Goal: Task Accomplishment & Management: Complete application form

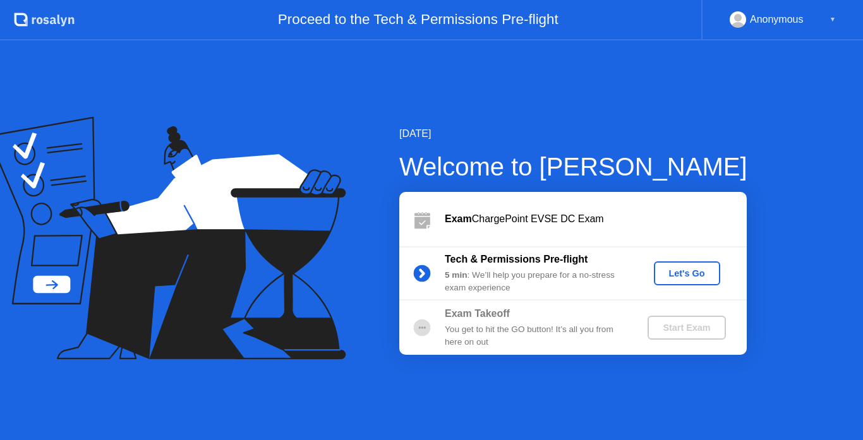
click at [680, 277] on div "Let's Go" at bounding box center [687, 273] width 56 height 10
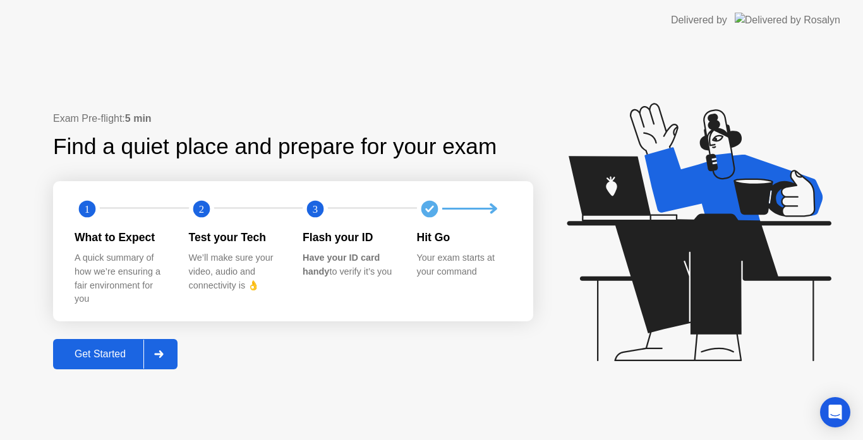
click at [163, 360] on div at bounding box center [158, 354] width 30 height 29
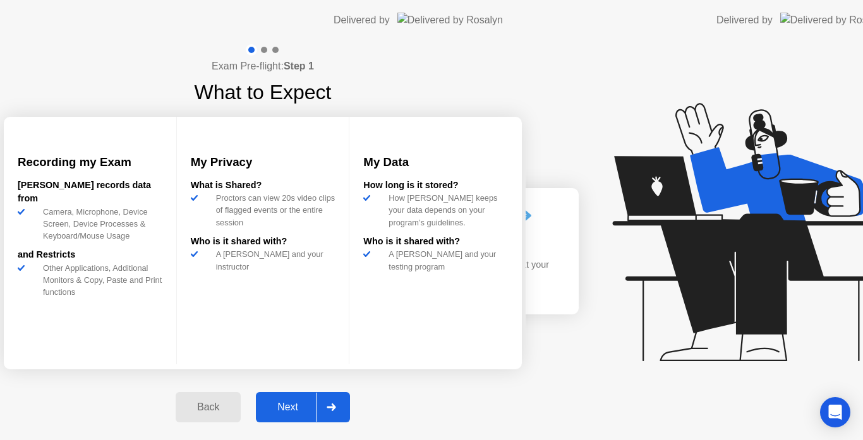
click at [163, 360] on div "Exam Pre-flight: Step 1 What to Expect Recording my Exam [PERSON_NAME] records …" at bounding box center [263, 240] width 526 height 400
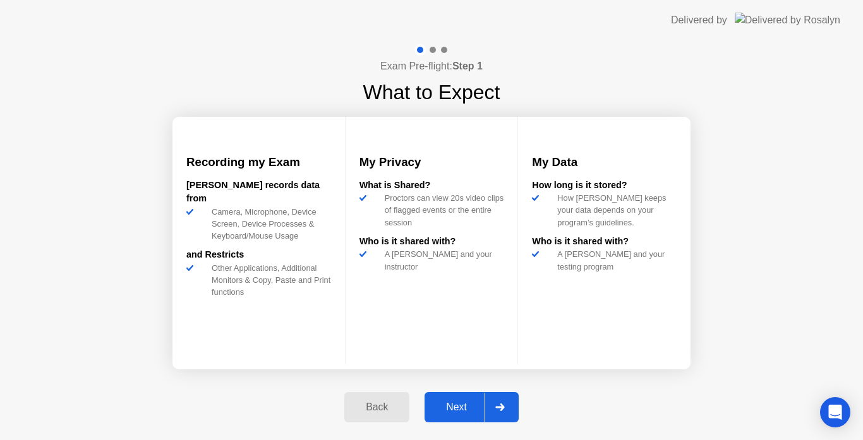
click at [457, 407] on div "Next" at bounding box center [456, 407] width 56 height 11
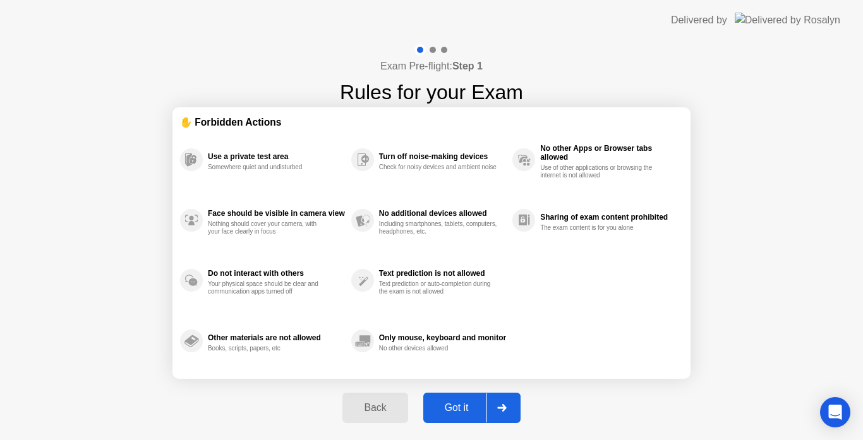
click at [457, 407] on div "Got it" at bounding box center [456, 407] width 59 height 11
select select "Available cameras"
select select "Available speakers"
select select "Available microphones"
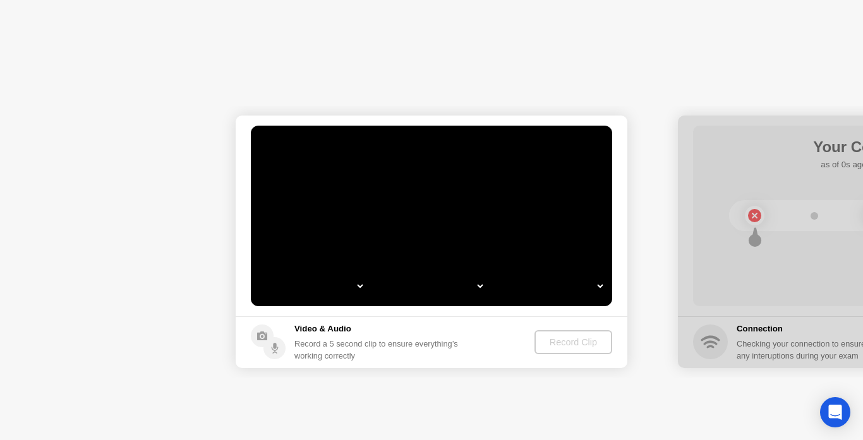
select select "**********"
select select "*******"
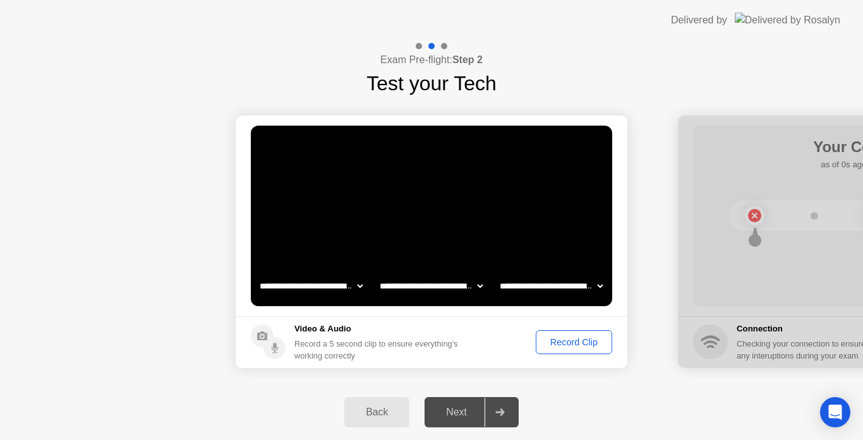
click at [569, 344] on div "Record Clip" at bounding box center [574, 342] width 68 height 10
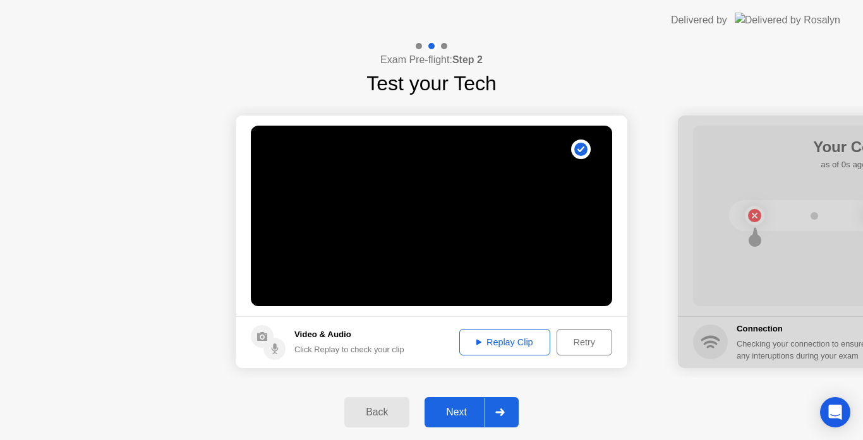
click at [504, 412] on icon at bounding box center [499, 413] width 9 height 8
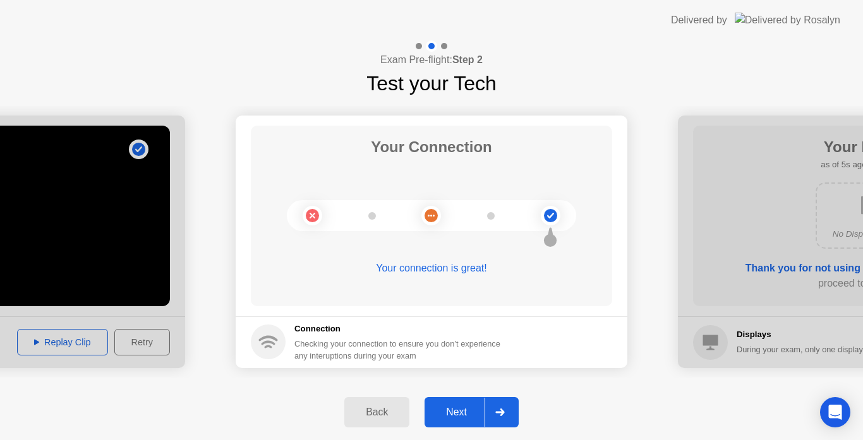
click at [496, 411] on icon at bounding box center [499, 413] width 9 height 8
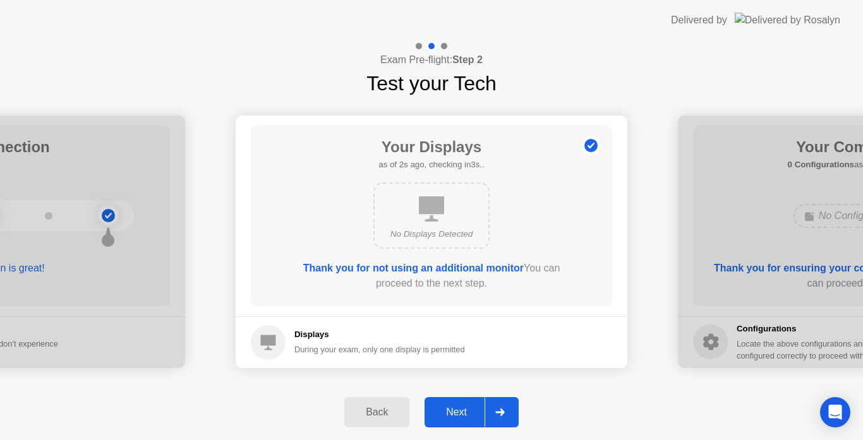
click at [496, 411] on icon at bounding box center [499, 413] width 9 height 8
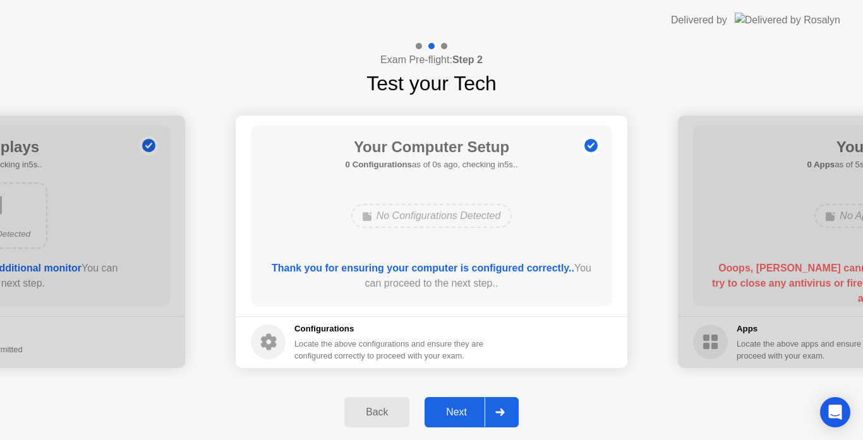
click at [496, 411] on icon at bounding box center [499, 413] width 9 height 8
